Goal: Task Accomplishment & Management: Manage account settings

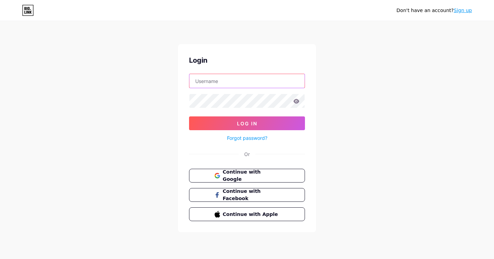
type input "[EMAIL_ADDRESS][DOMAIN_NAME]"
click at [133, 86] on div "Don't have an account? Sign up Login kk3732782@gmail.com Log In Forgot password…" at bounding box center [247, 127] width 494 height 255
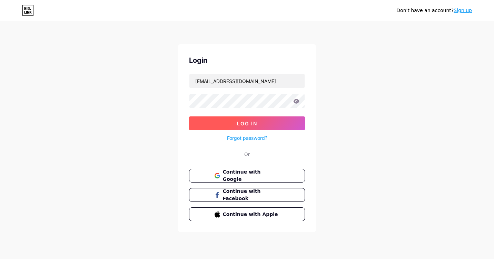
click at [244, 125] on span "Log In" at bounding box center [247, 124] width 20 height 6
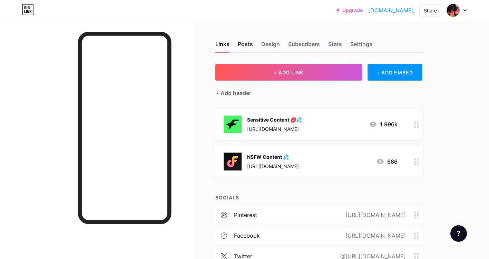
click at [247, 44] on div "Posts" at bounding box center [245, 46] width 15 height 12
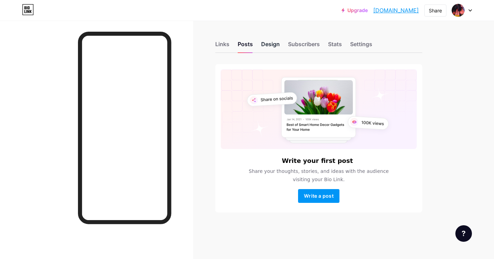
click at [276, 45] on div "Design" at bounding box center [270, 46] width 19 height 12
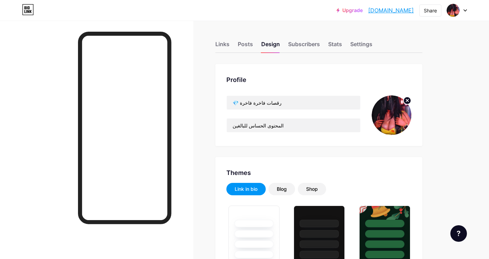
click at [407, 101] on icon at bounding box center [407, 100] width 2 height 2
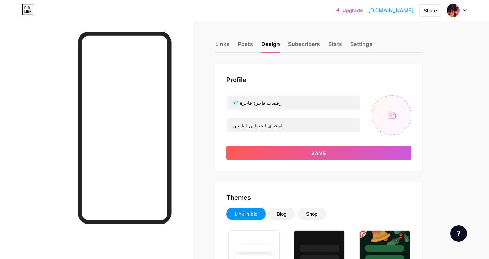
click at [395, 111] on input "file" at bounding box center [391, 116] width 40 height 40
type input "C:\fakepath\Luxury Dances Logo.png"
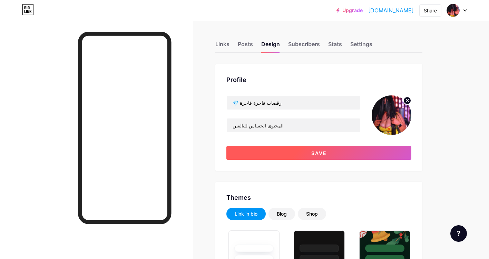
click at [317, 153] on span "Save" at bounding box center [319, 153] width 16 height 6
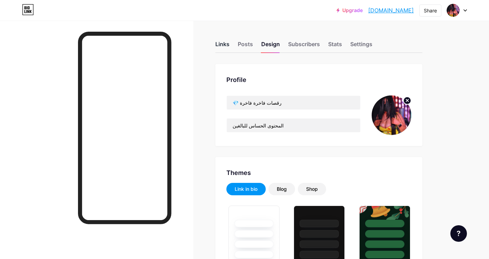
click at [222, 43] on div "Links" at bounding box center [222, 46] width 14 height 12
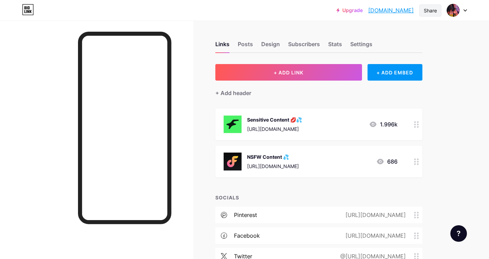
click at [428, 9] on div "Share" at bounding box center [430, 10] width 13 height 7
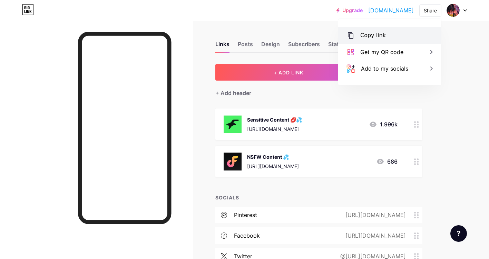
click at [368, 36] on div "Copy link" at bounding box center [373, 35] width 26 height 8
